Goal: Task Accomplishment & Management: Use online tool/utility

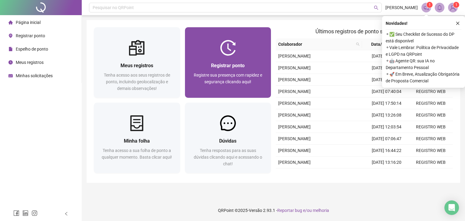
click at [229, 75] on span "Registre sua presença com rapidez e segurança clicando aqui!" at bounding box center [228, 78] width 68 height 11
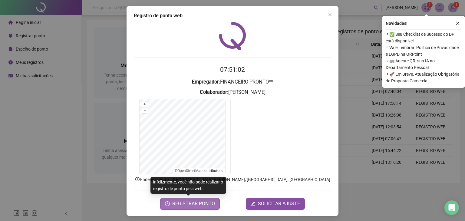
click at [195, 202] on span "REGISTRAR PONTO" at bounding box center [193, 203] width 43 height 7
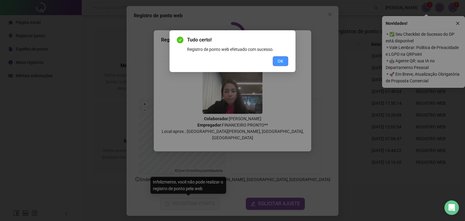
click at [280, 64] on span "OK" at bounding box center [280, 61] width 6 height 7
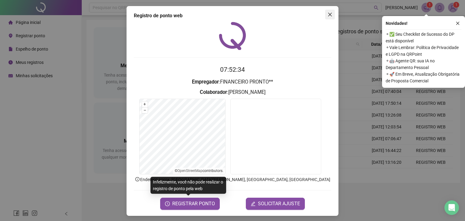
click at [328, 14] on icon "close" at bounding box center [330, 15] width 4 height 4
